Goal: Transaction & Acquisition: Obtain resource

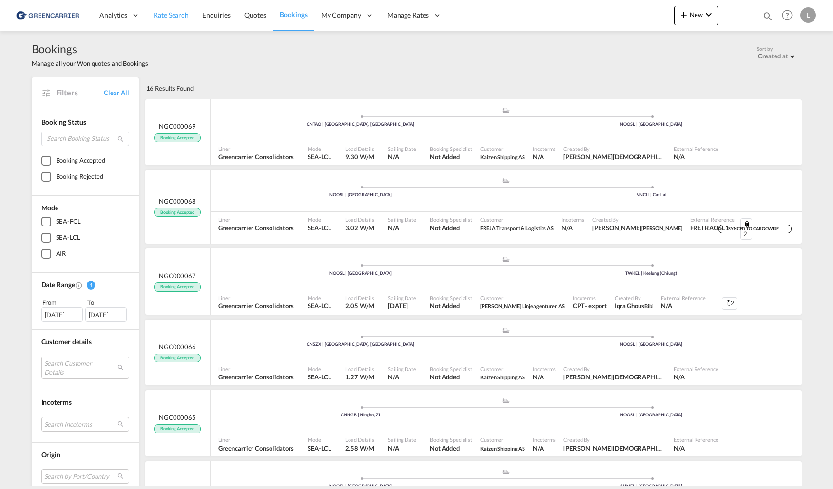
click at [168, 21] on link "Rate Search" at bounding box center [171, 16] width 49 height 32
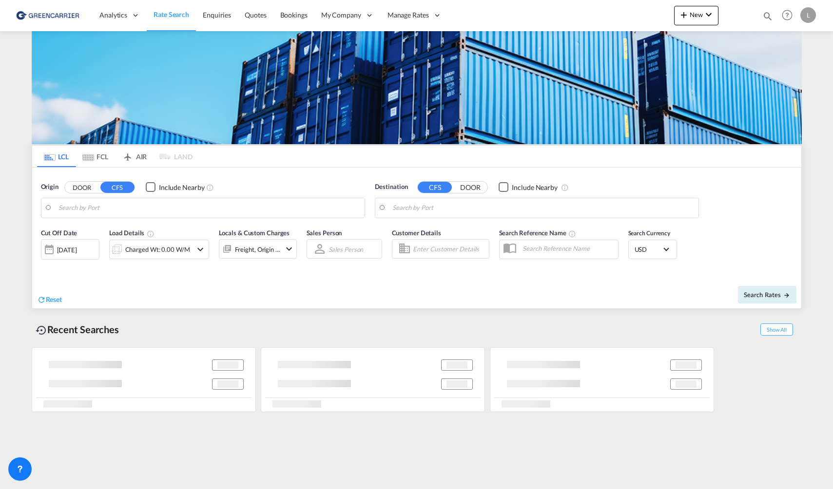
type input "[GEOGRAPHIC_DATA], NOOSL"
type input "[GEOGRAPHIC_DATA], [GEOGRAPHIC_DATA]"
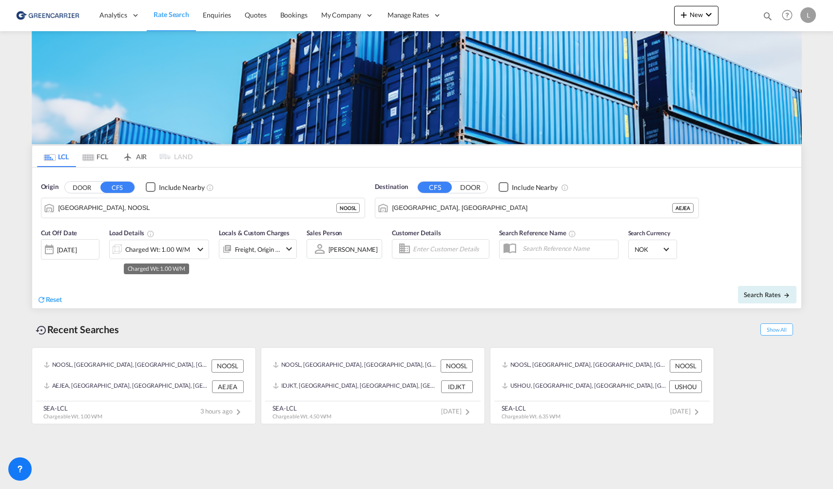
click at [164, 251] on div "Charged Wt: 1.00 W/M" at bounding box center [157, 250] width 65 height 14
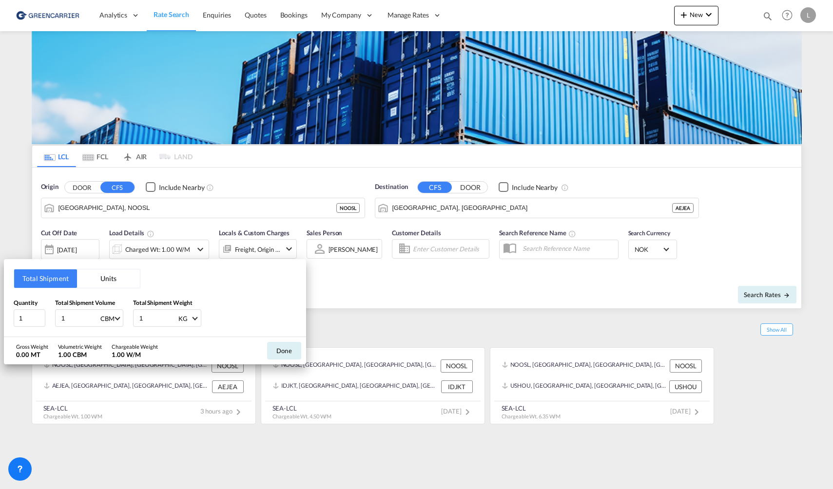
click at [111, 277] on button "Units" at bounding box center [108, 279] width 63 height 19
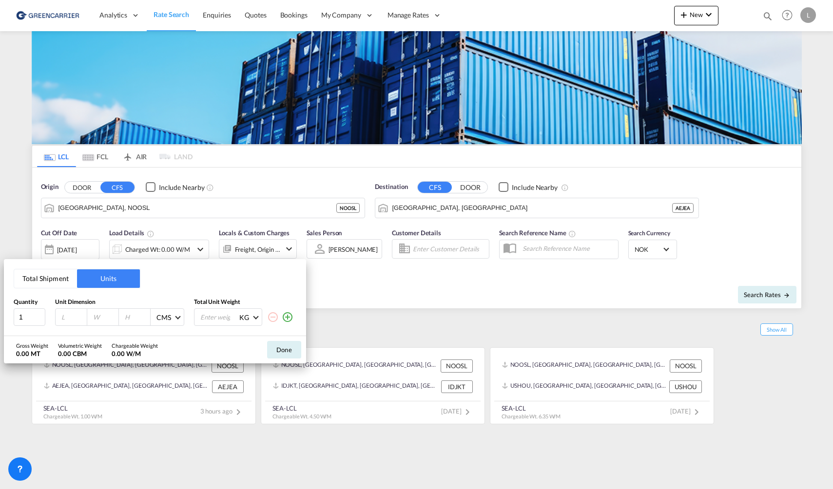
click at [72, 317] on input "number" at bounding box center [73, 317] width 26 height 9
type input "260"
type input "140"
type input "160"
click at [215, 315] on input "number" at bounding box center [218, 317] width 39 height 17
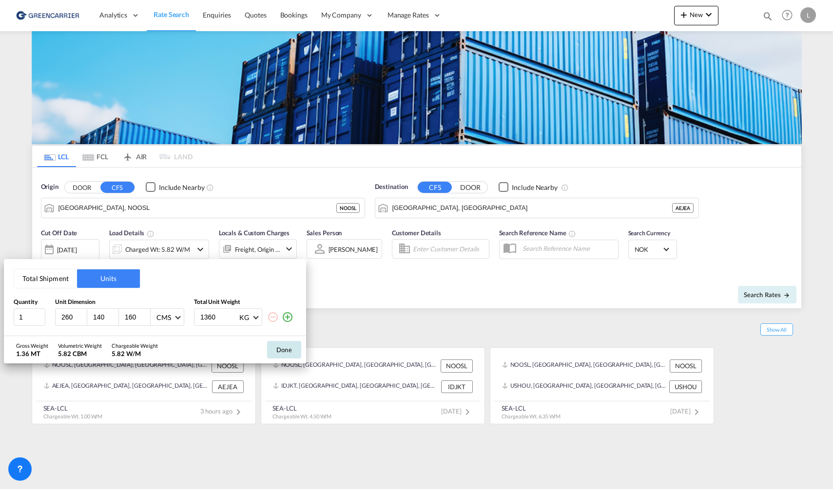
type input "1360"
drag, startPoint x: 277, startPoint y: 351, endPoint x: 339, endPoint y: 314, distance: 72.3
click at [278, 350] on button "Done" at bounding box center [284, 350] width 34 height 18
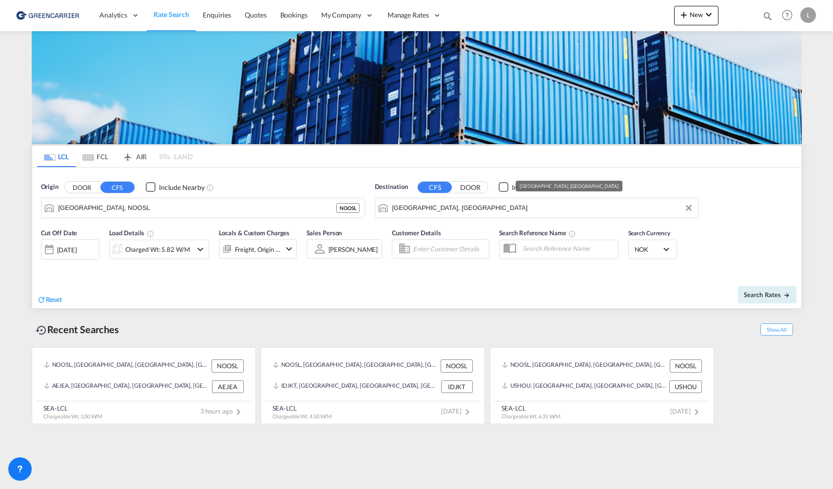
click at [474, 214] on input "[GEOGRAPHIC_DATA], [GEOGRAPHIC_DATA]" at bounding box center [542, 208] width 301 height 15
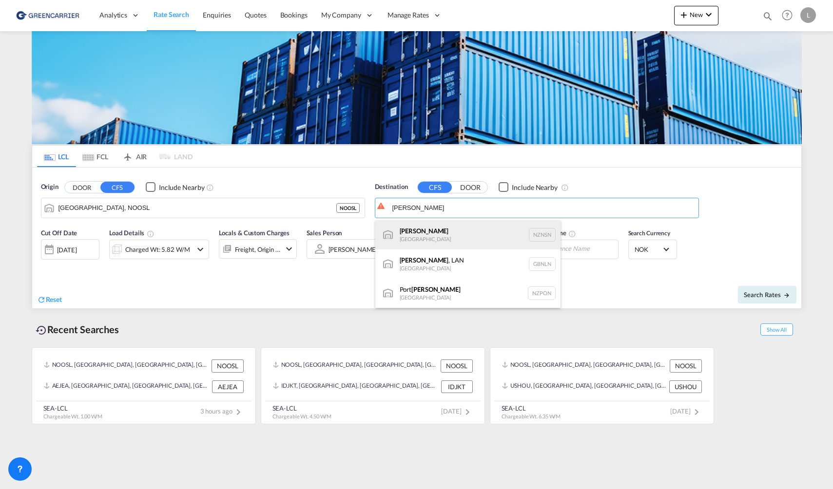
click at [477, 242] on div "[PERSON_NAME] [GEOGRAPHIC_DATA] NZNSN" at bounding box center [467, 234] width 185 height 29
type input "[PERSON_NAME], NZNSN"
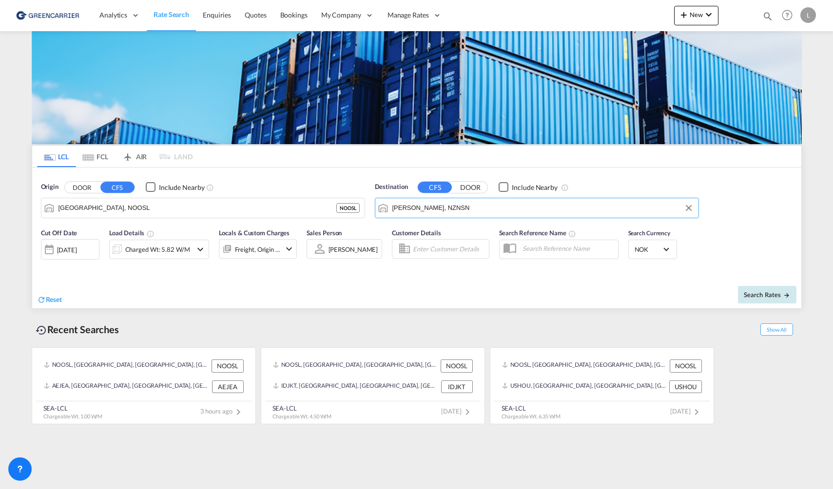
click at [748, 296] on span "Search Rates" at bounding box center [767, 295] width 47 height 8
type input "NOOSL to NZNSN / [DATE]"
